Goal: Task Accomplishment & Management: Manage account settings

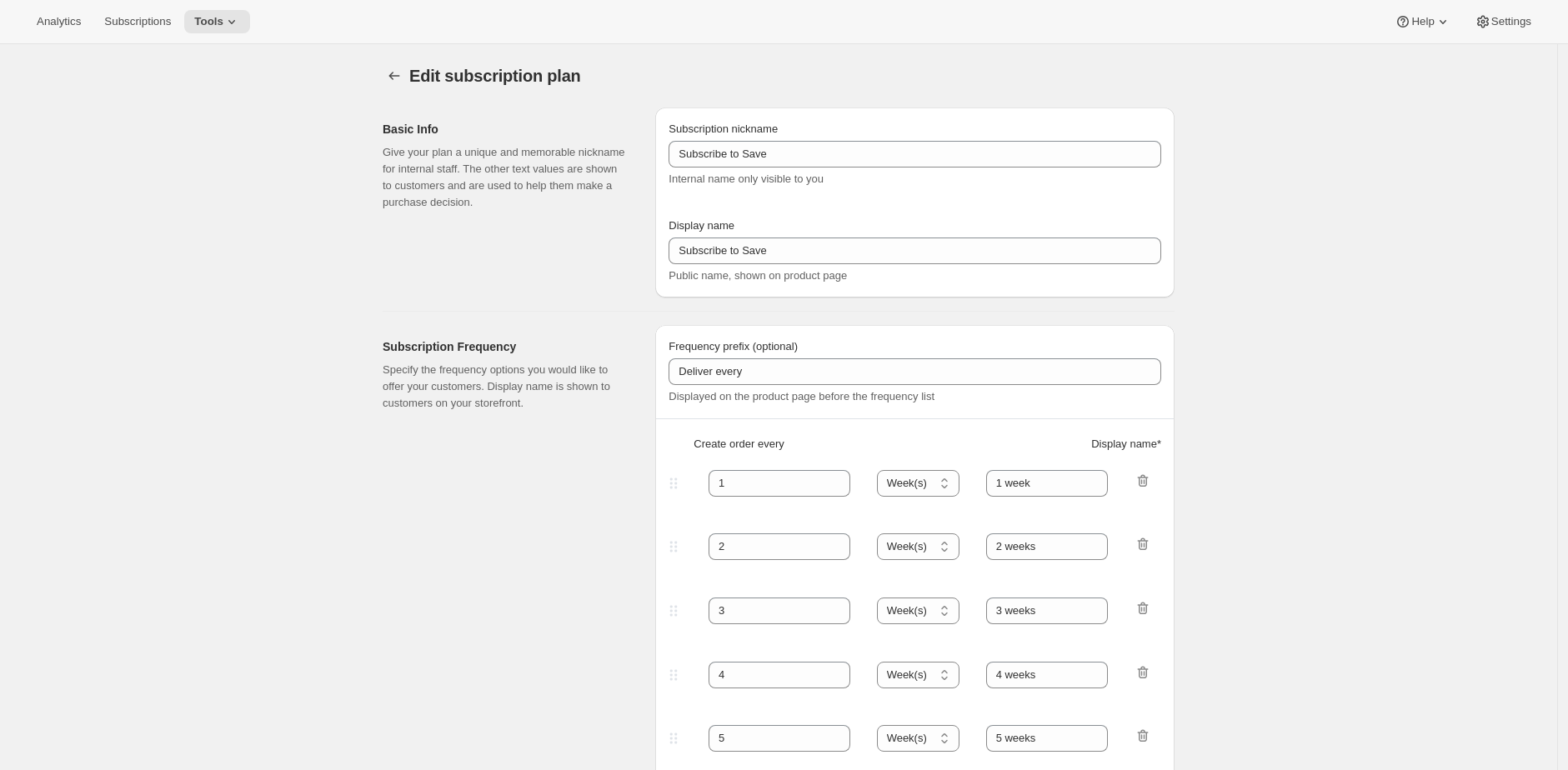
select select "WEEK"
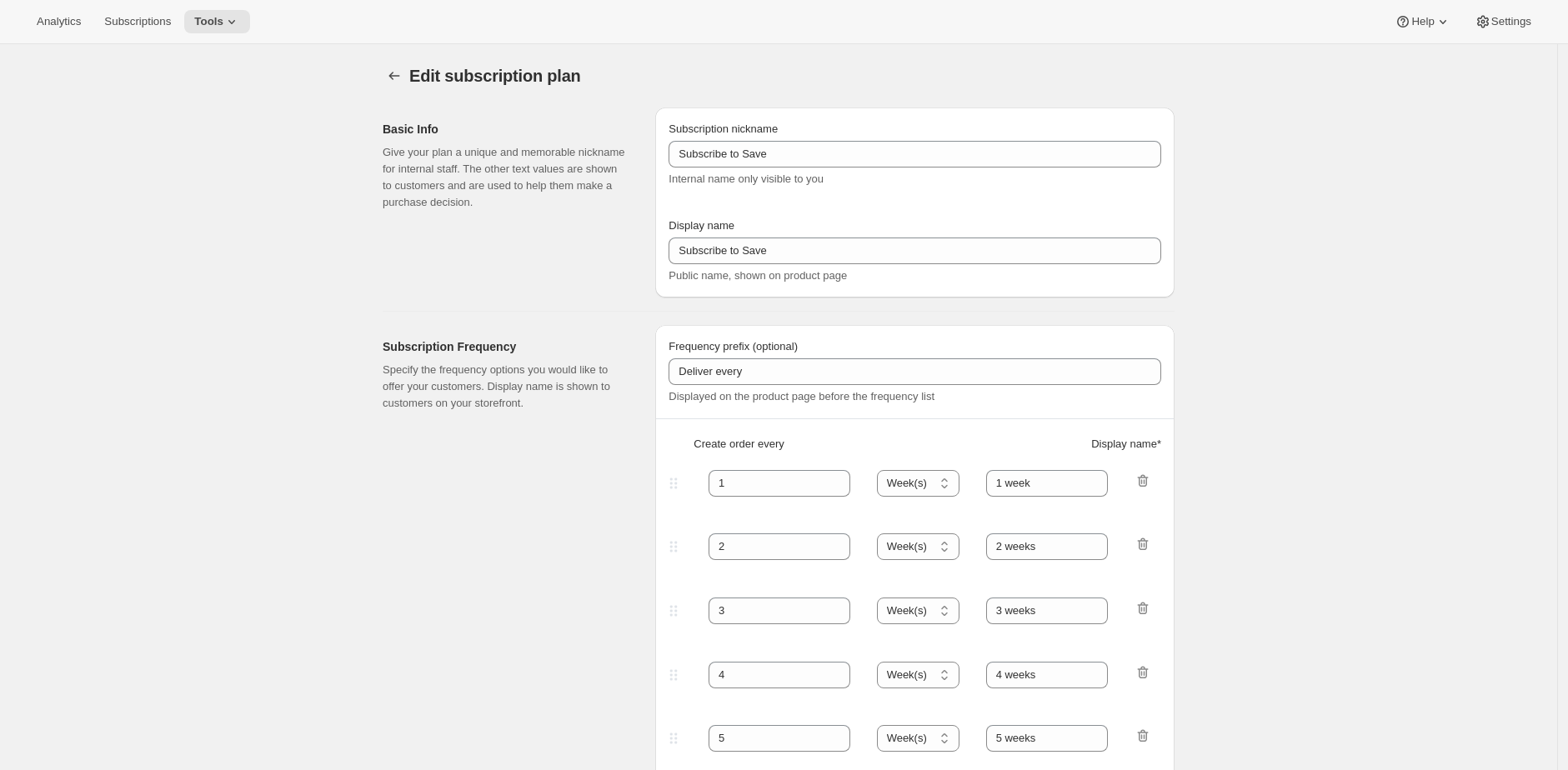
select select "WEEK"
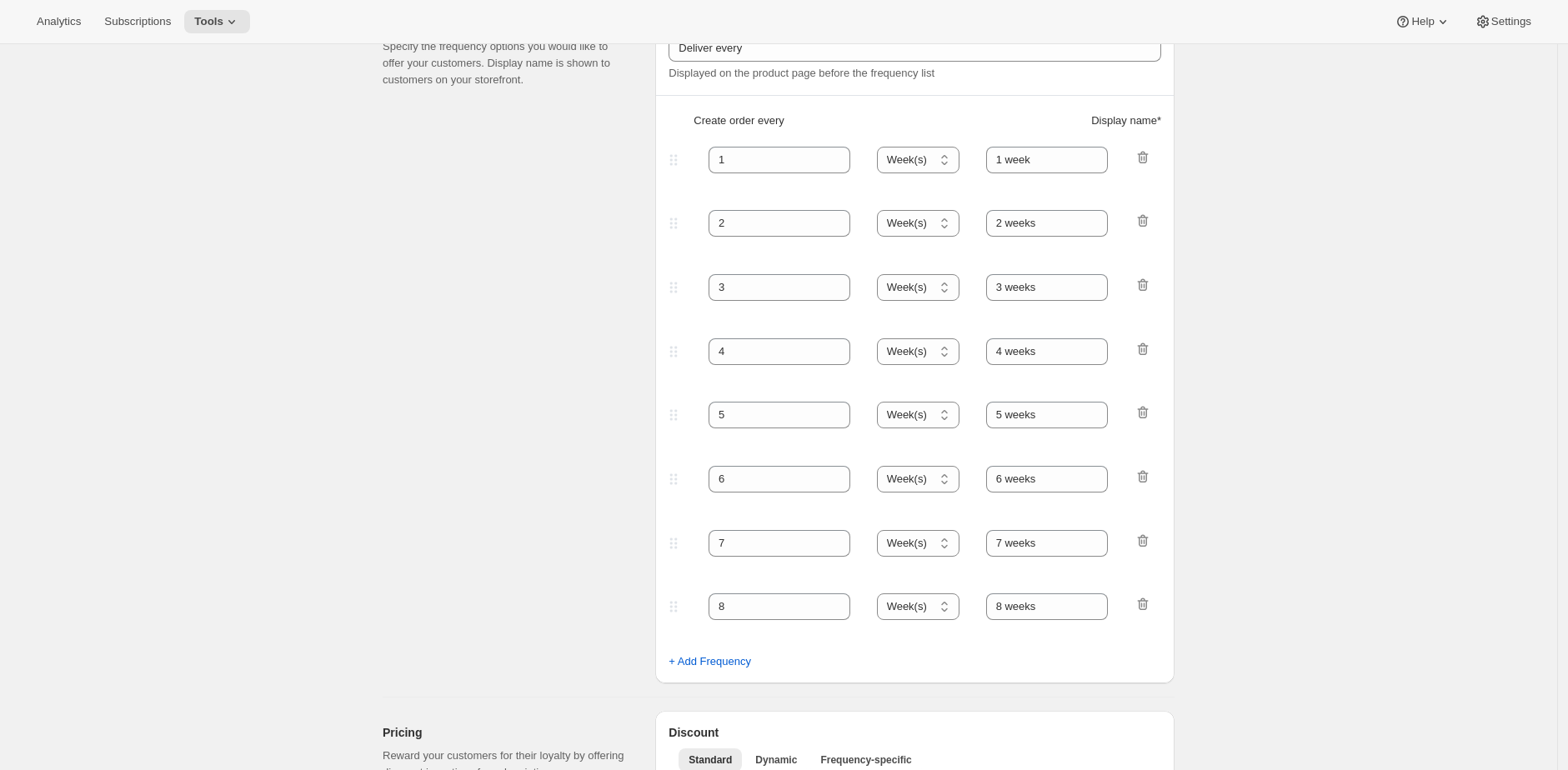
click at [523, 170] on div "Subscription Frequency Specify the frequency options you would like to offer yo…" at bounding box center [512, 343] width 260 height 682
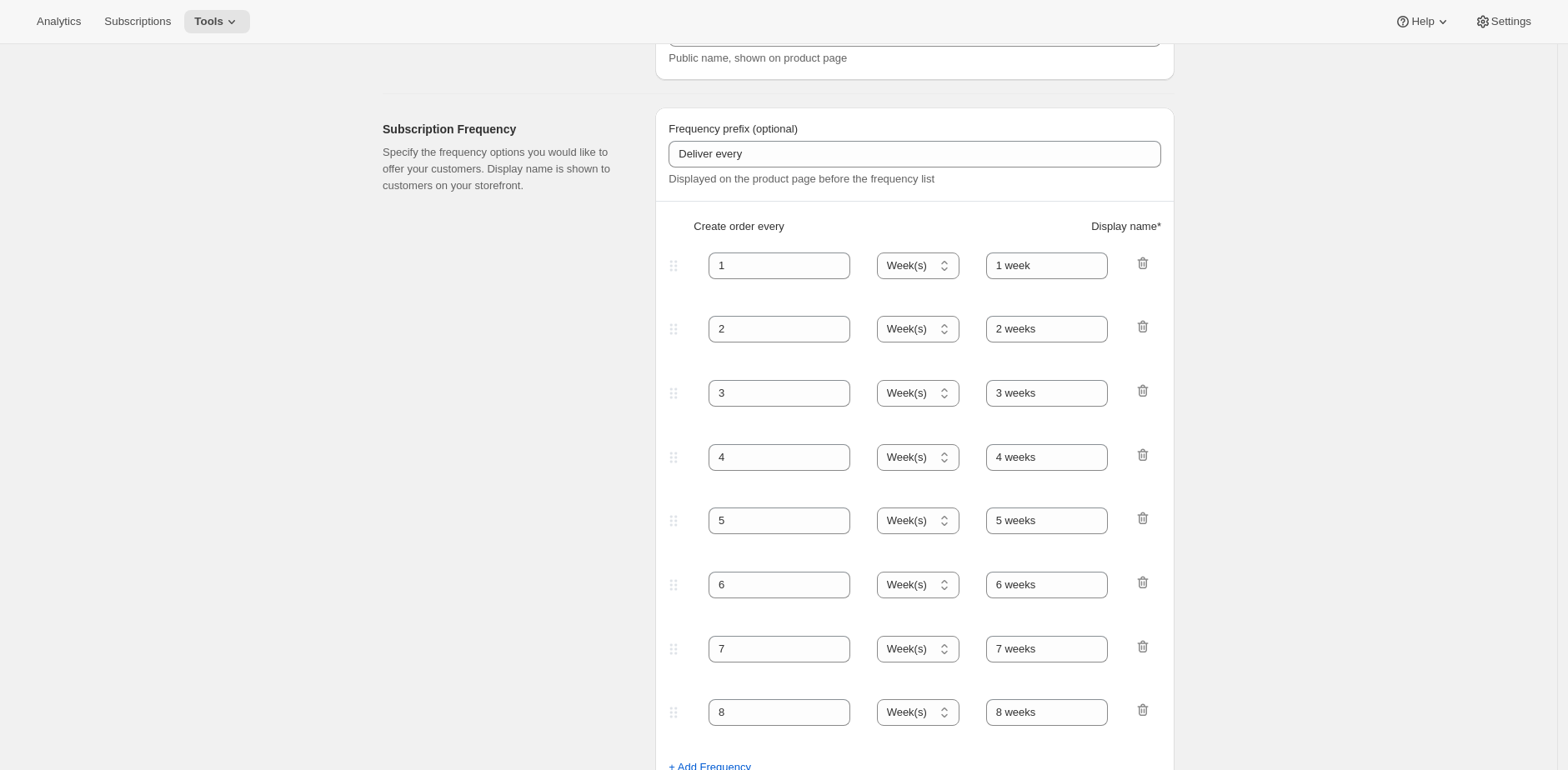
scroll to position [0, 0]
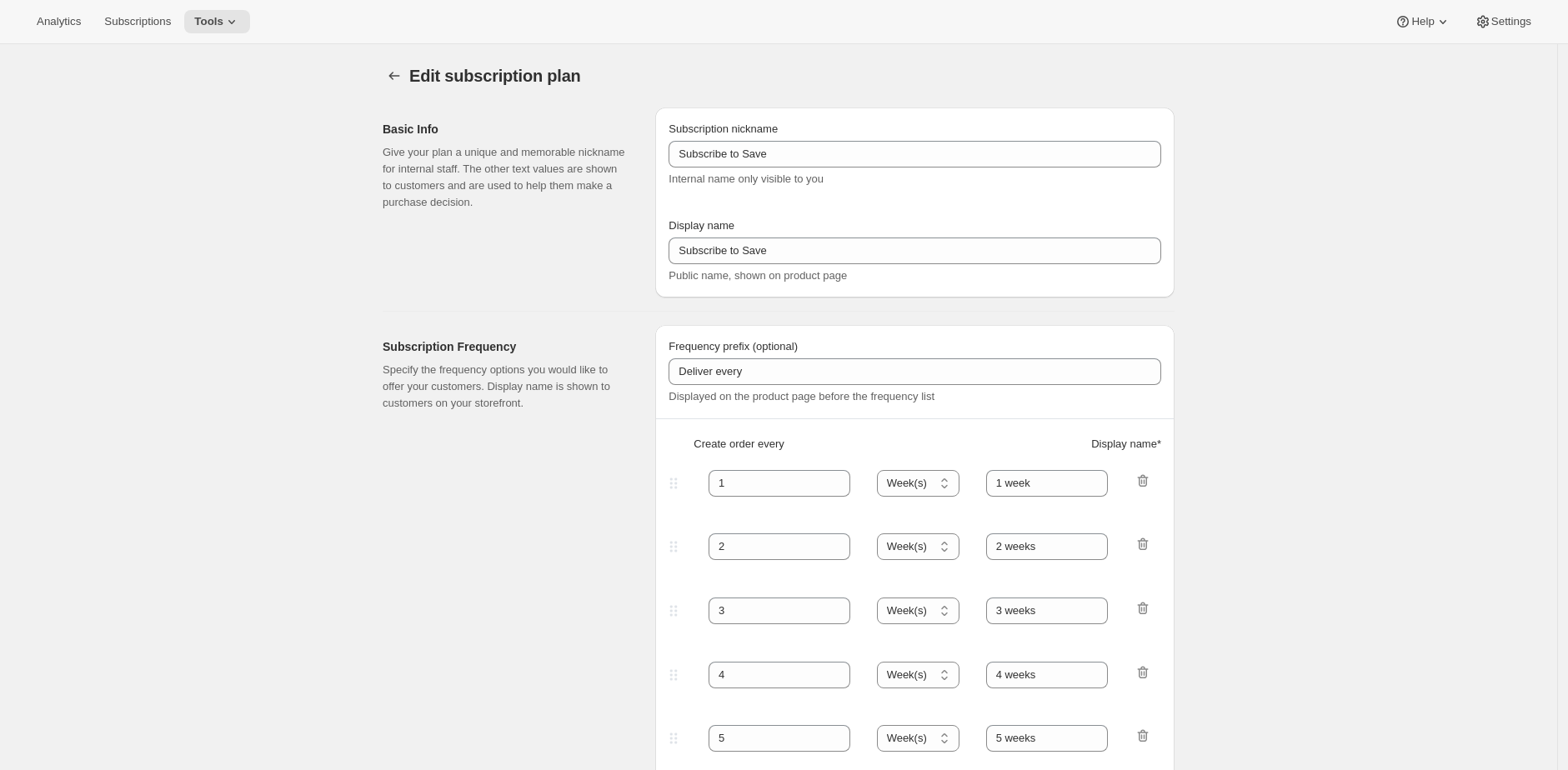
click at [559, 52] on div "Edit subscription plan. This page is ready Edit subscription plan" at bounding box center [778, 75] width 792 height 63
click at [395, 76] on icon "Subscription plans" at bounding box center [395, 76] width 11 height 9
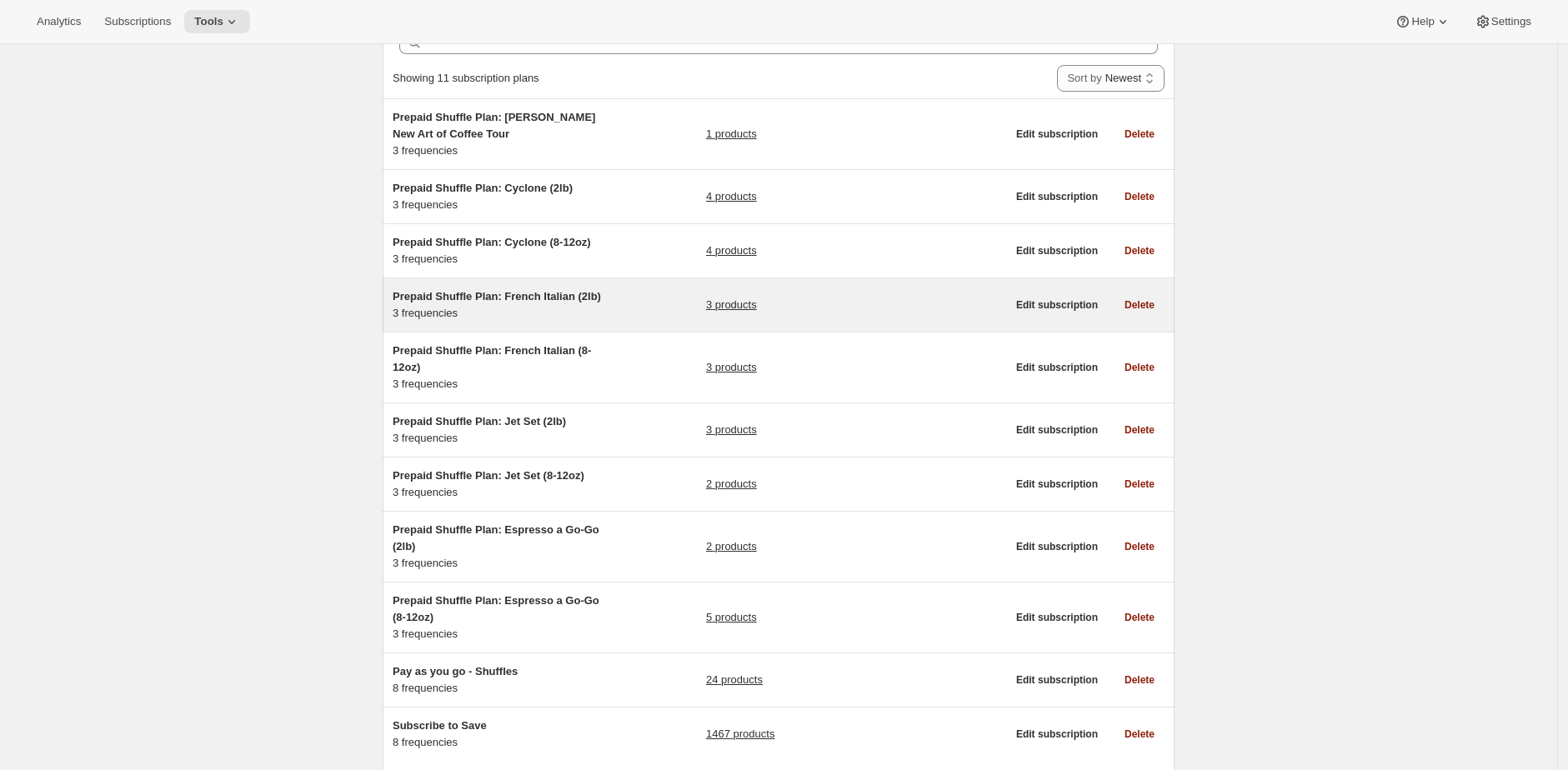
scroll to position [215, 0]
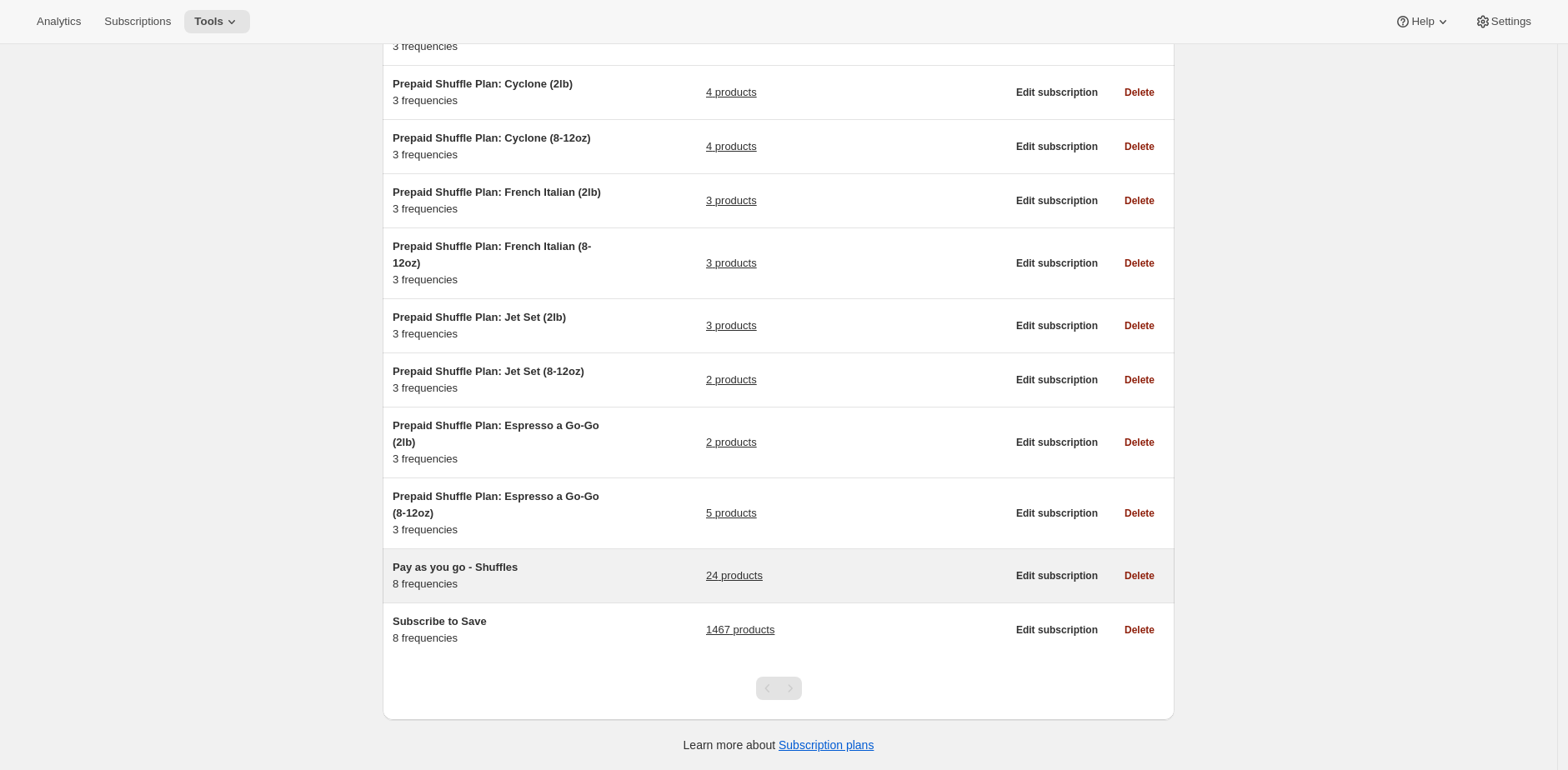
click at [556, 580] on div "Pay as you go - Shuffles 8 frequencies" at bounding box center [497, 575] width 209 height 34
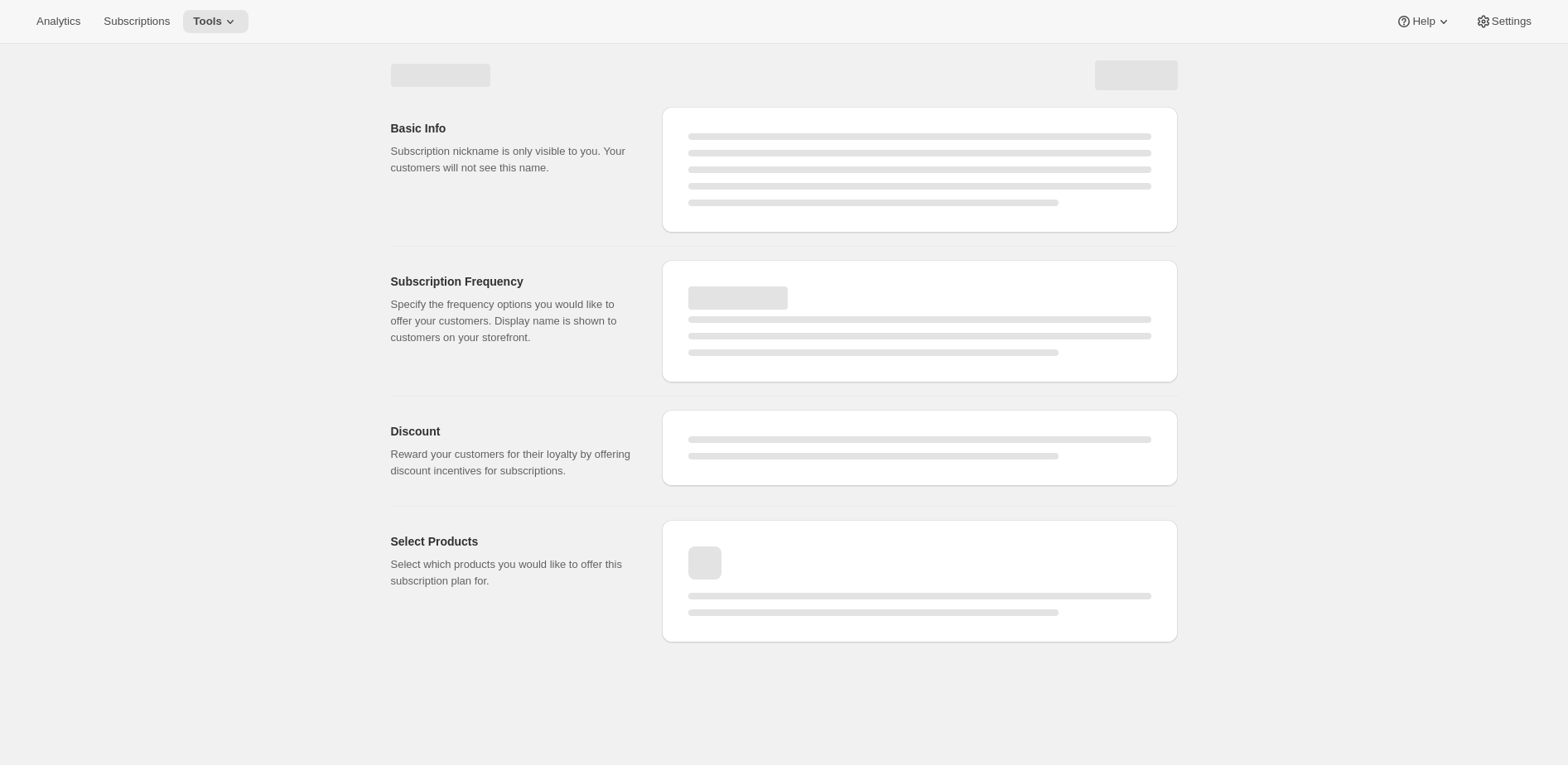
select select "WEEK"
select select "MONTH"
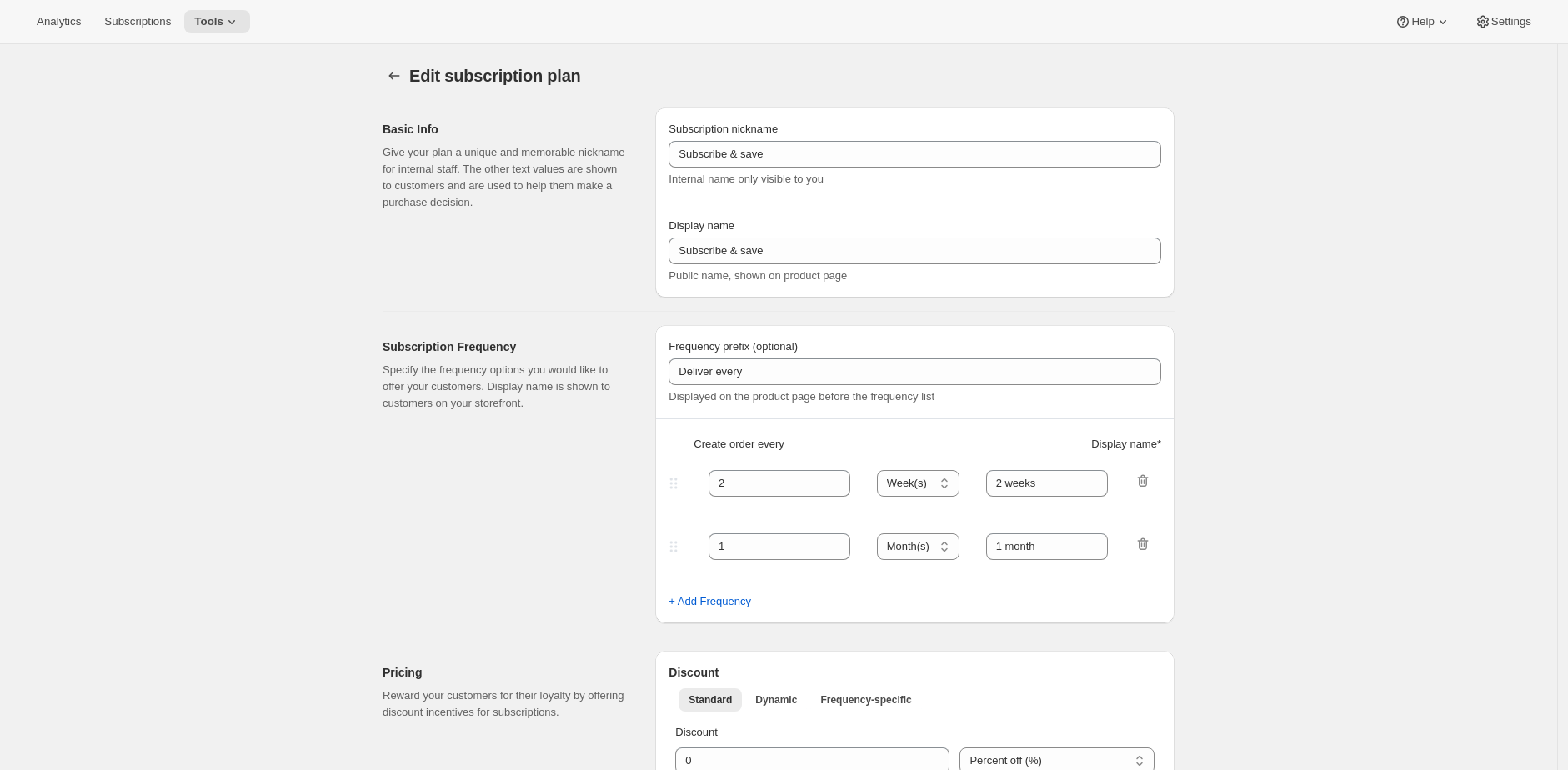
type input "Pay as you go - Shuffles"
type input "Subscribe"
type input "1"
type input "1 week"
type input "2"
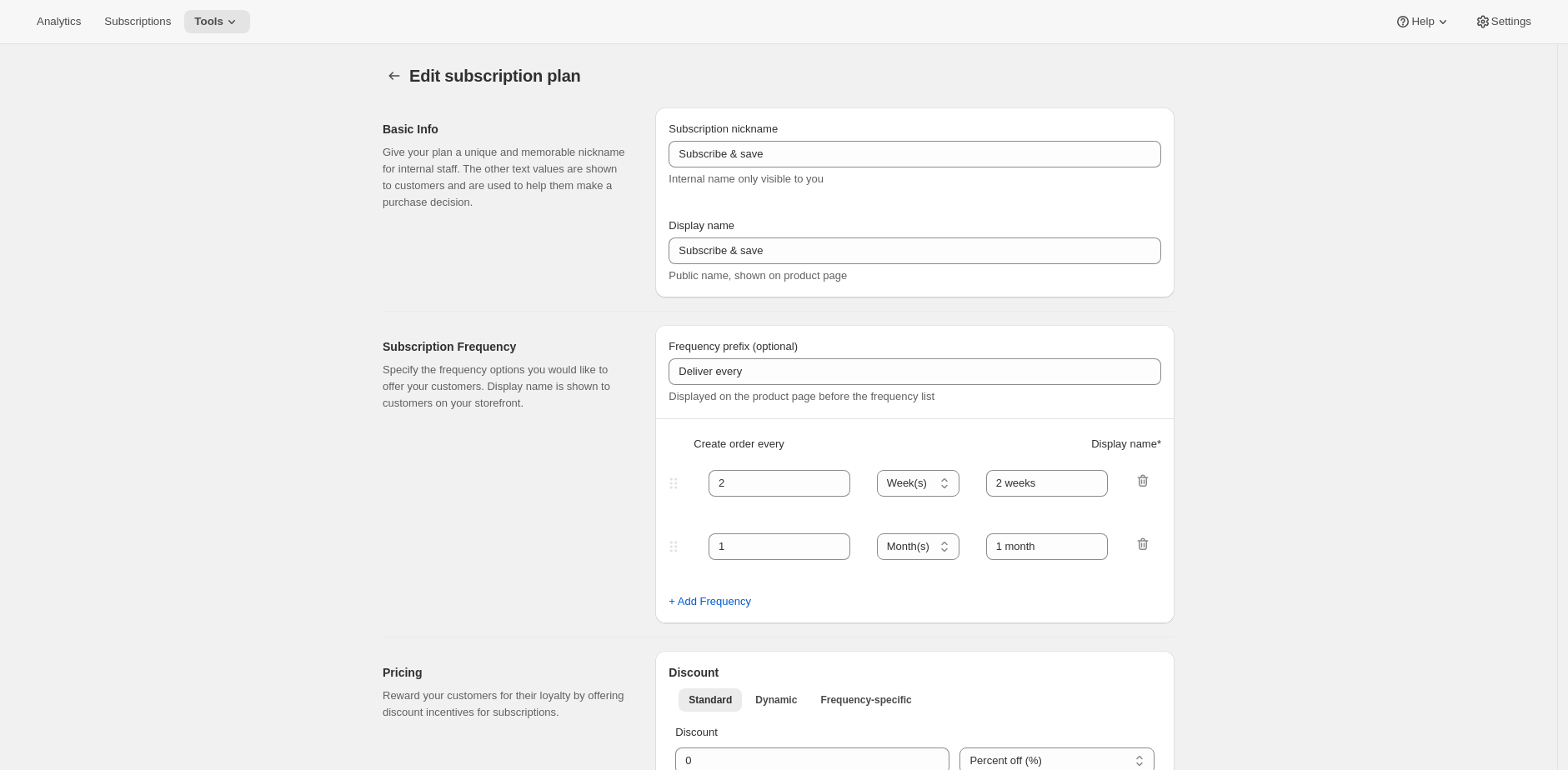
select select "WEEK"
type input "2 weeks"
type input "1.0"
select select "FIXED_AMOUNT"
select select "WEEK"
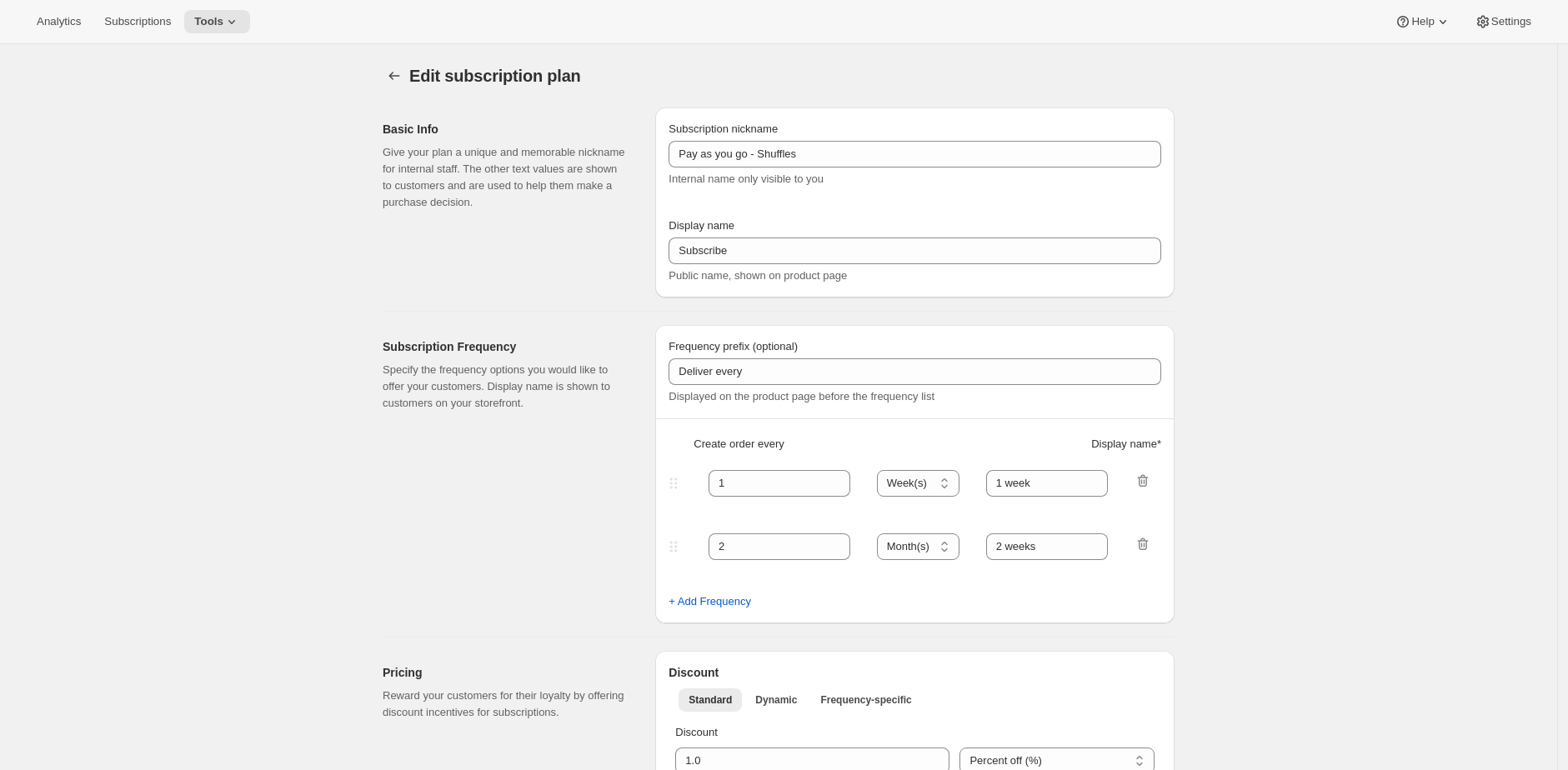
select select "WEEK"
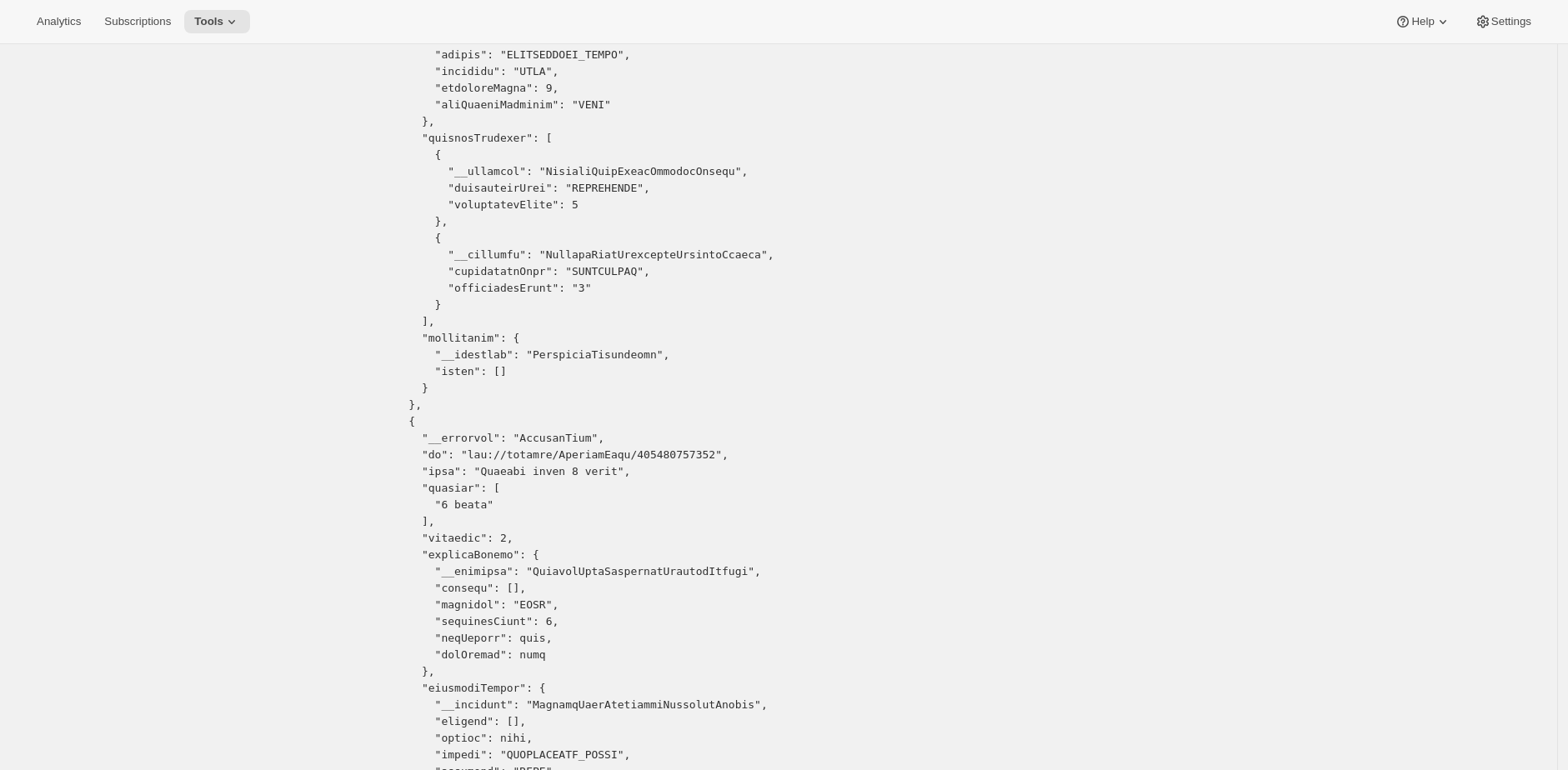
scroll to position [1849, 0]
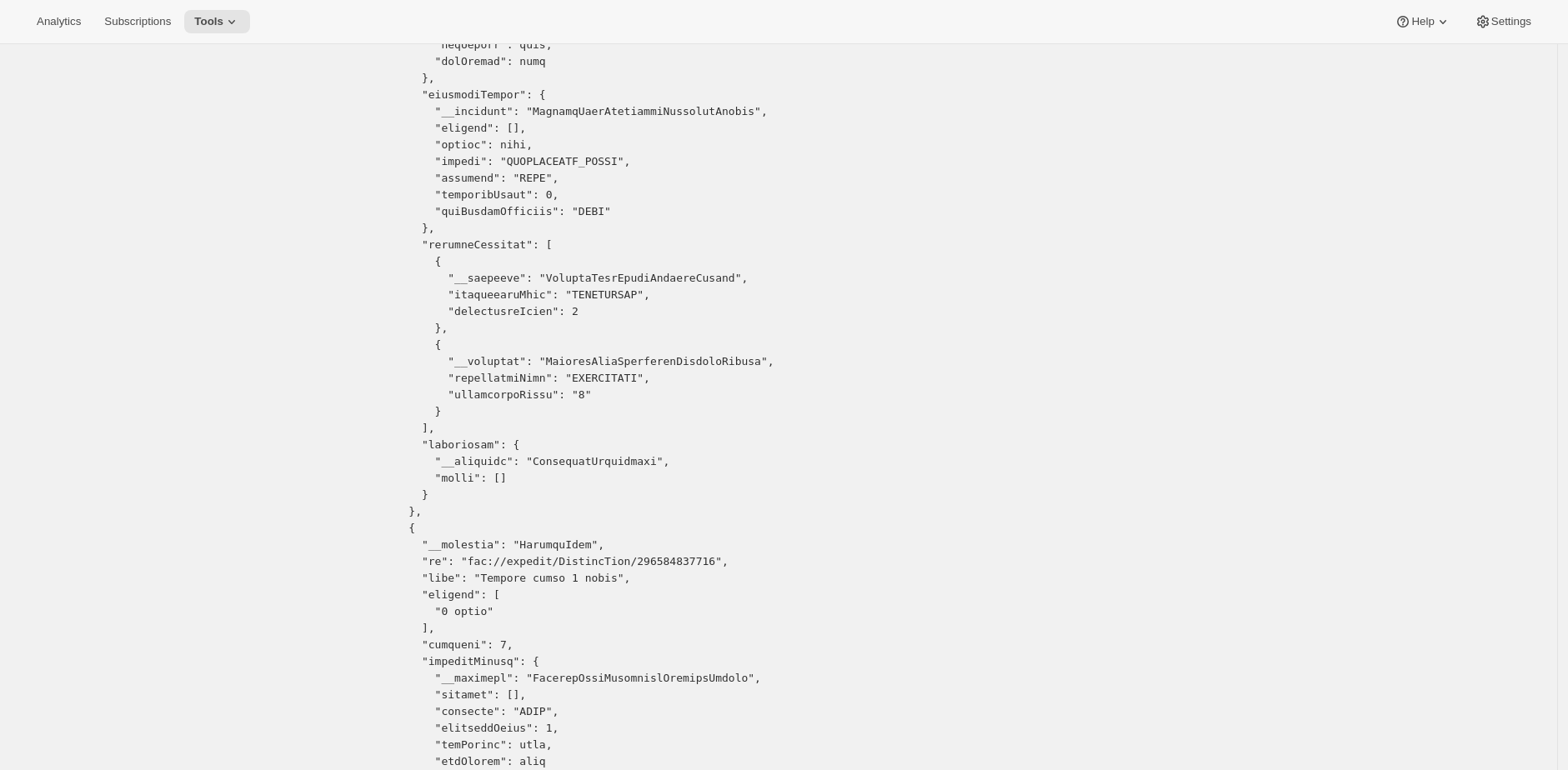
drag, startPoint x: 652, startPoint y: 561, endPoint x: 485, endPoint y: 565, distance: 167.0
copy pre "gid://shopify/SellingPlan/692499120430"
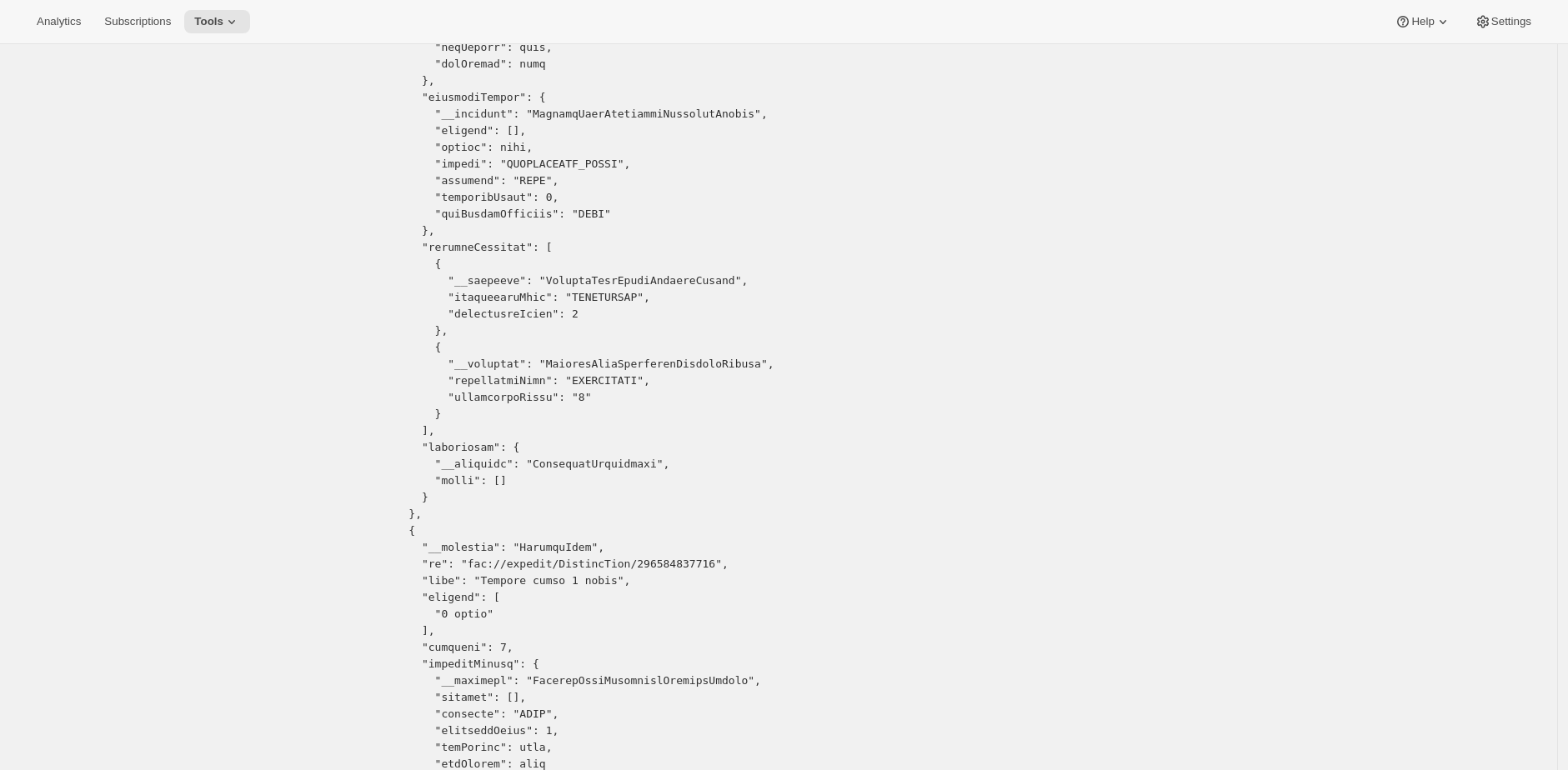
scroll to position [1845, 0]
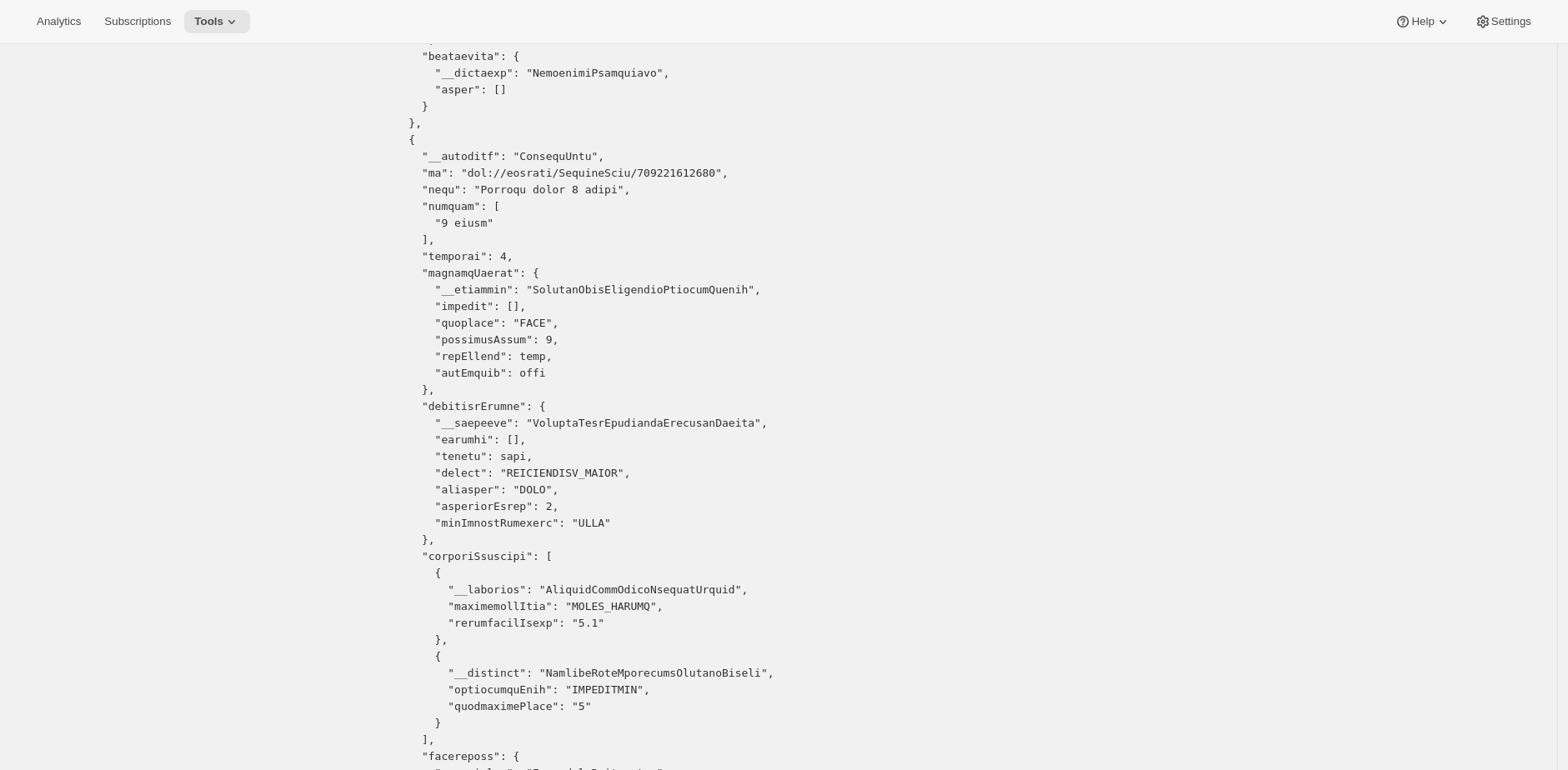
scroll to position [2931, 0]
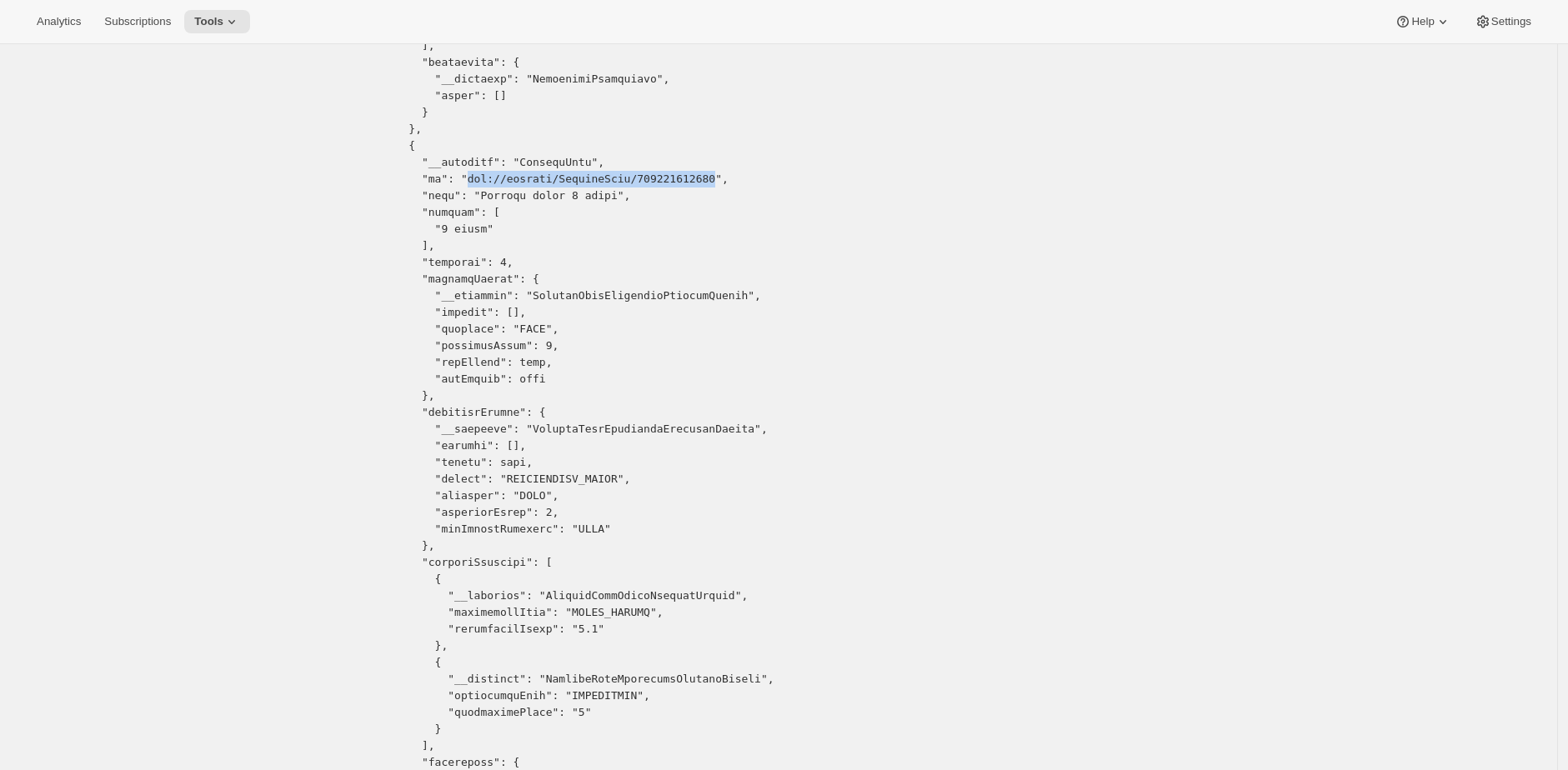
drag, startPoint x: 692, startPoint y: 175, endPoint x: 487, endPoint y: 178, distance: 205.0
copy pre "gid://shopify/SellingPlan/692544078126"
